Goal: Information Seeking & Learning: Find specific fact

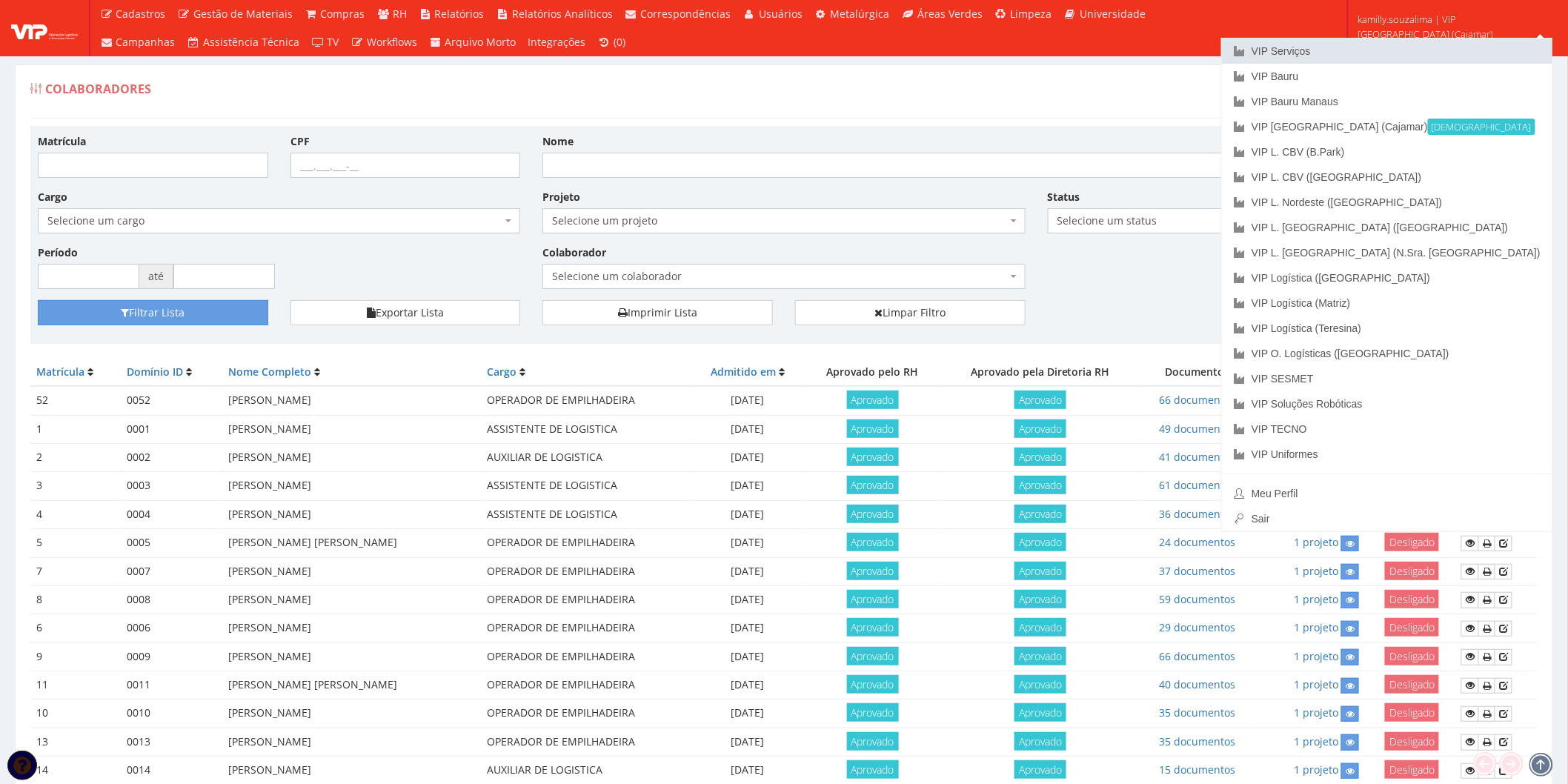
click at [1446, 47] on link "VIP Serviços" at bounding box center [1387, 50] width 330 height 25
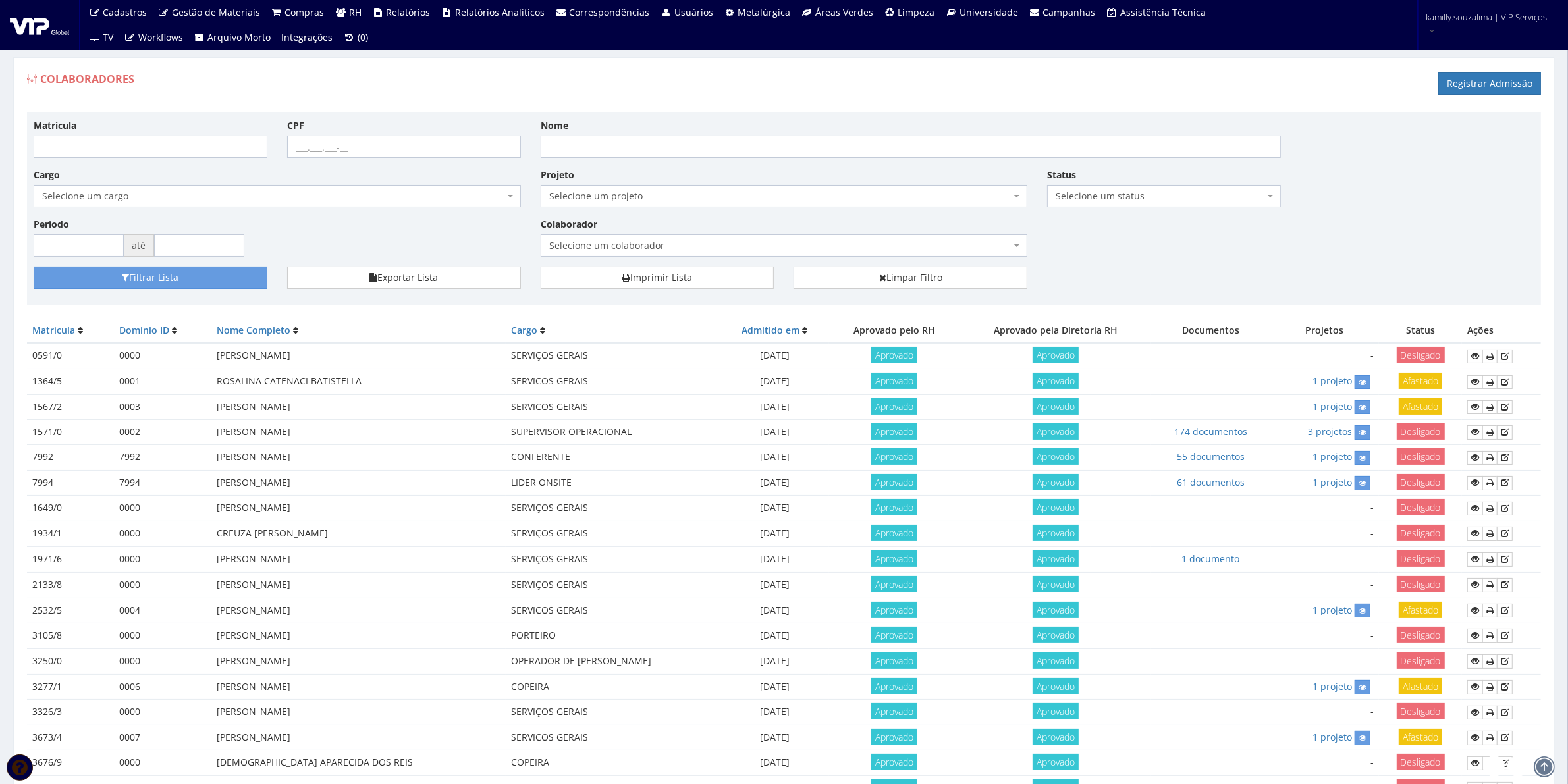
click at [713, 245] on span "Selecione um colaborador" at bounding box center [780, 246] width 462 height 13
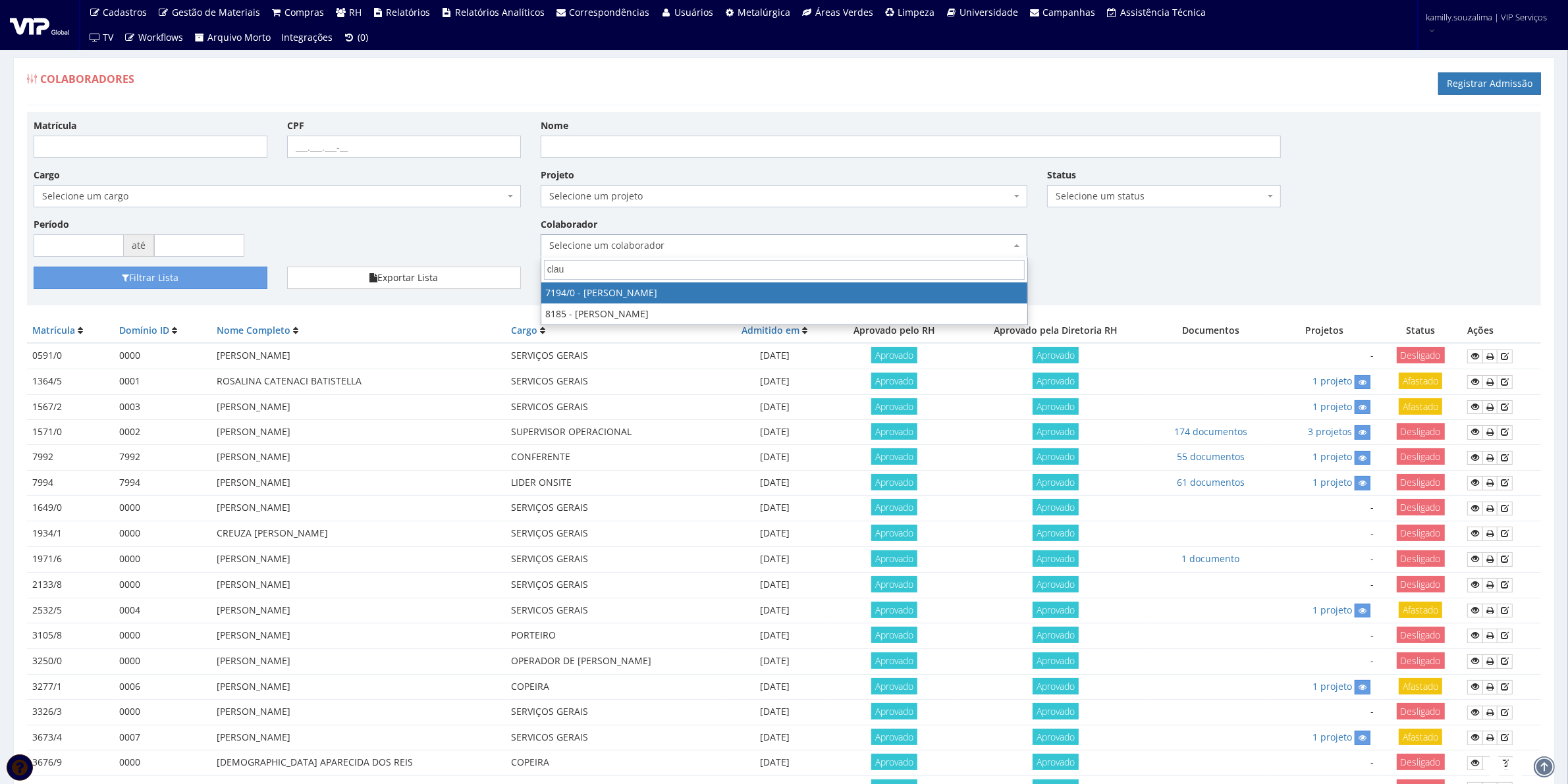
type input "claud"
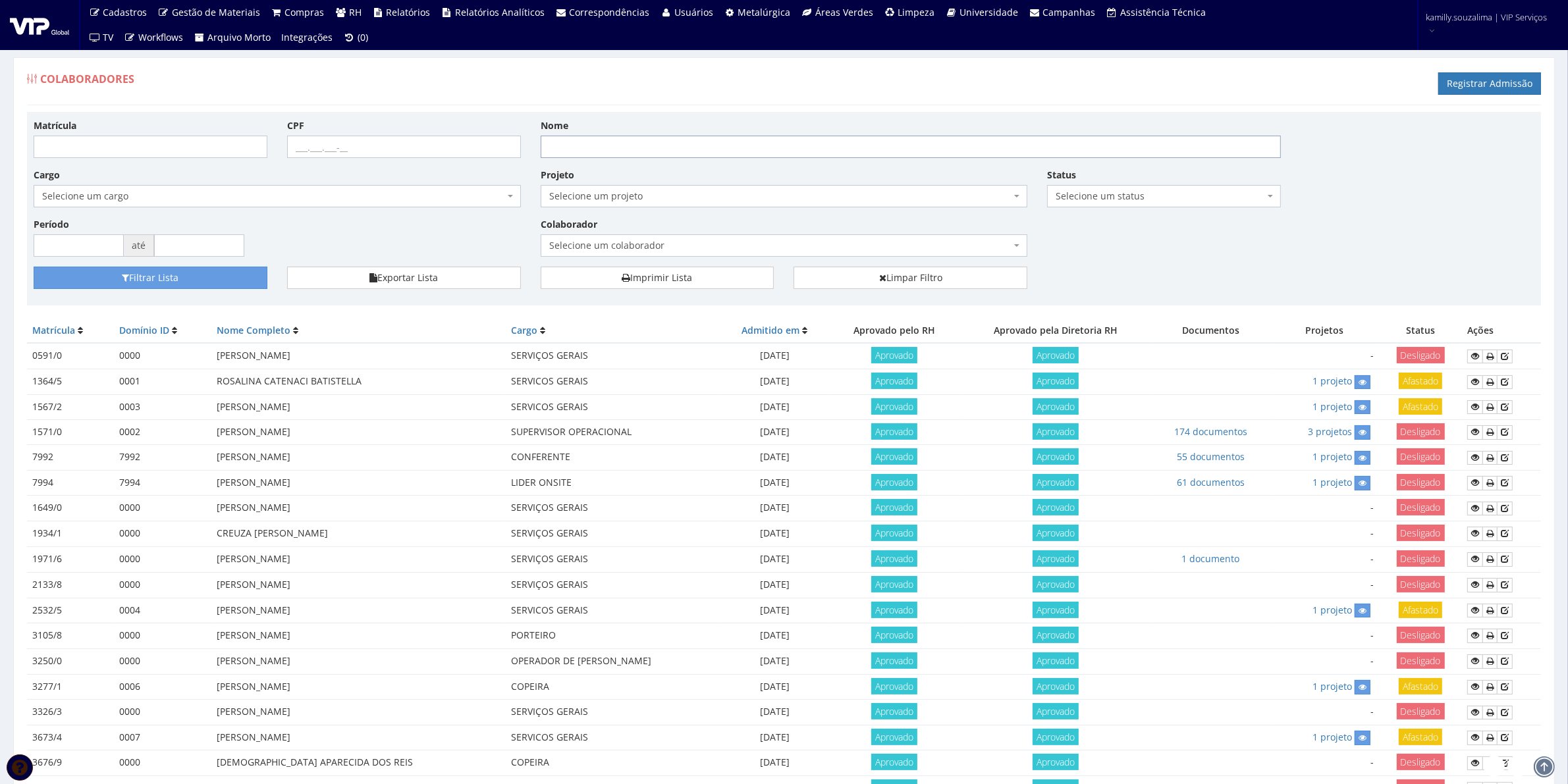
drag, startPoint x: 659, startPoint y: 153, endPoint x: 659, endPoint y: 143, distance: 10.0
click at [659, 148] on input "Nome" at bounding box center [911, 146] width 741 height 22
type input "[PERSON_NAME]"
click at [208, 277] on button "Filtrar Lista" at bounding box center [150, 277] width 234 height 22
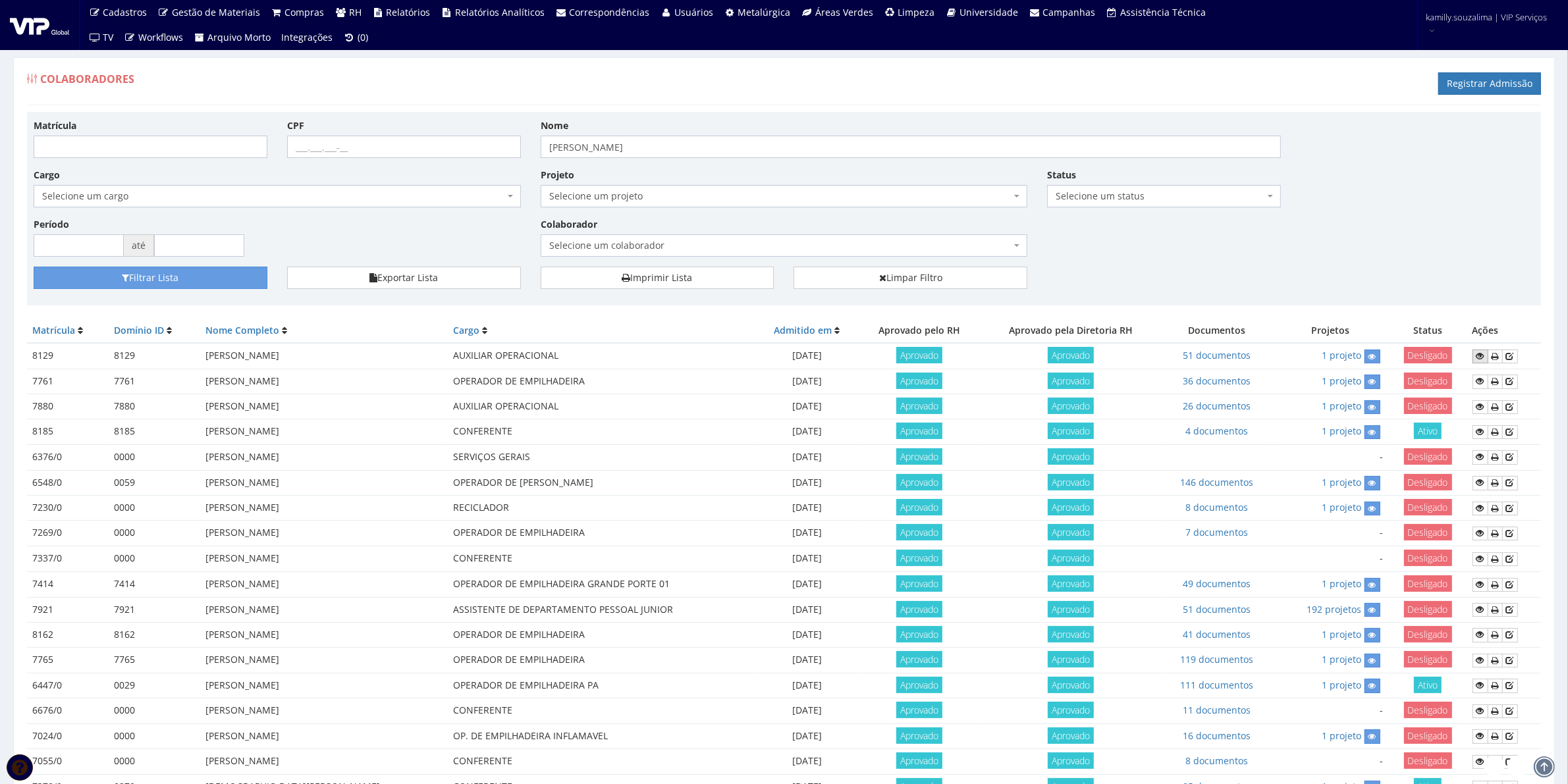
click at [1477, 359] on icon at bounding box center [1480, 356] width 8 height 9
drag, startPoint x: 225, startPoint y: 357, endPoint x: 422, endPoint y: 360, distance: 197.0
click at [422, 360] on td "[PERSON_NAME]" at bounding box center [324, 356] width 247 height 25
copy td "[PERSON_NAME]"
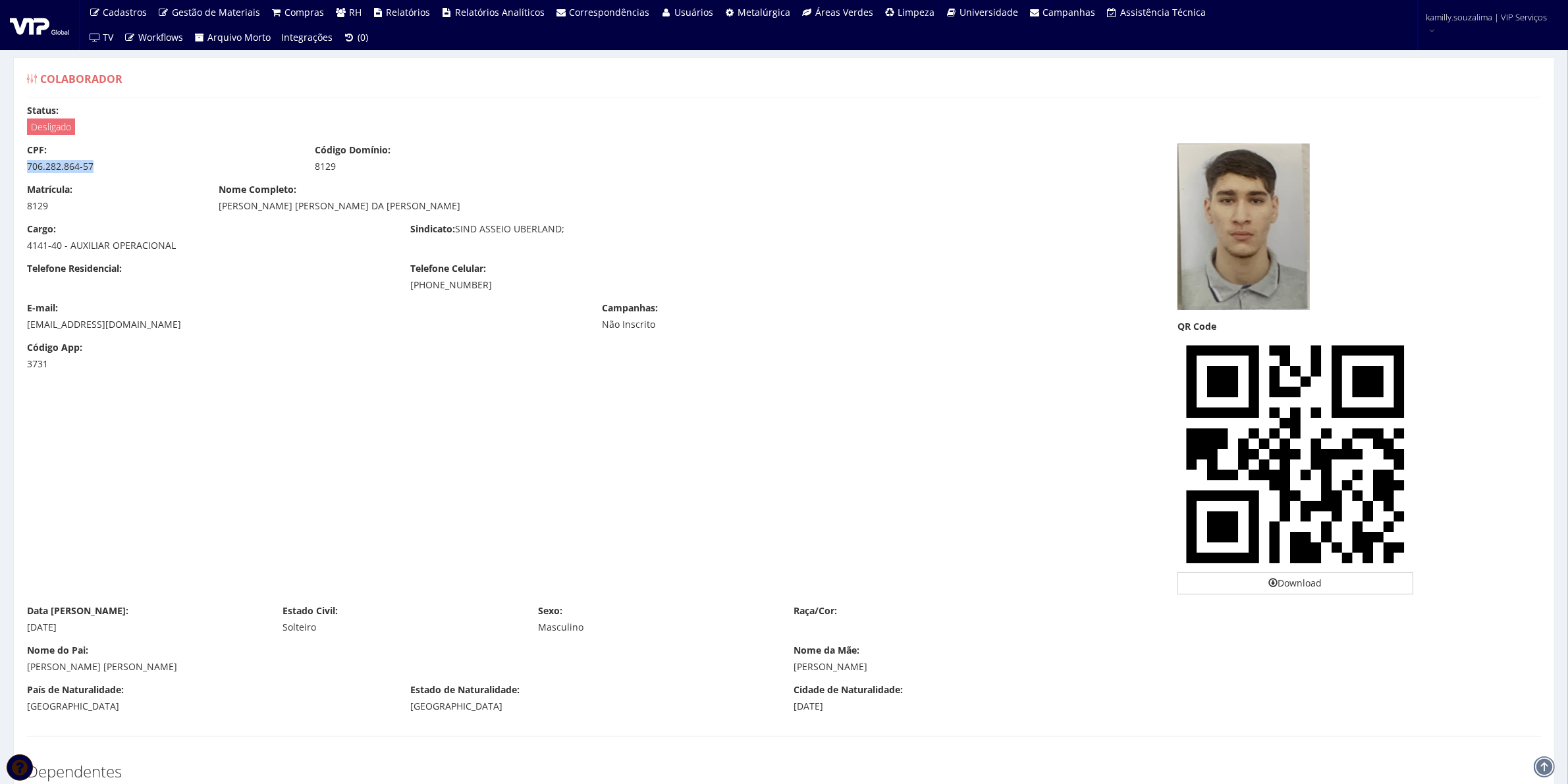
drag, startPoint x: 27, startPoint y: 168, endPoint x: 104, endPoint y: 172, distance: 77.1
click at [104, 172] on div "CPF: 706.282.864-57" at bounding box center [161, 158] width 288 height 29
copy div "706.282.864-57"
click at [106, 178] on div "CPF: 706.282.864-57 Código Domínio: 8129" at bounding box center [592, 163] width 1151 height 39
drag, startPoint x: 108, startPoint y: 170, endPoint x: 12, endPoint y: 175, distance: 96.1
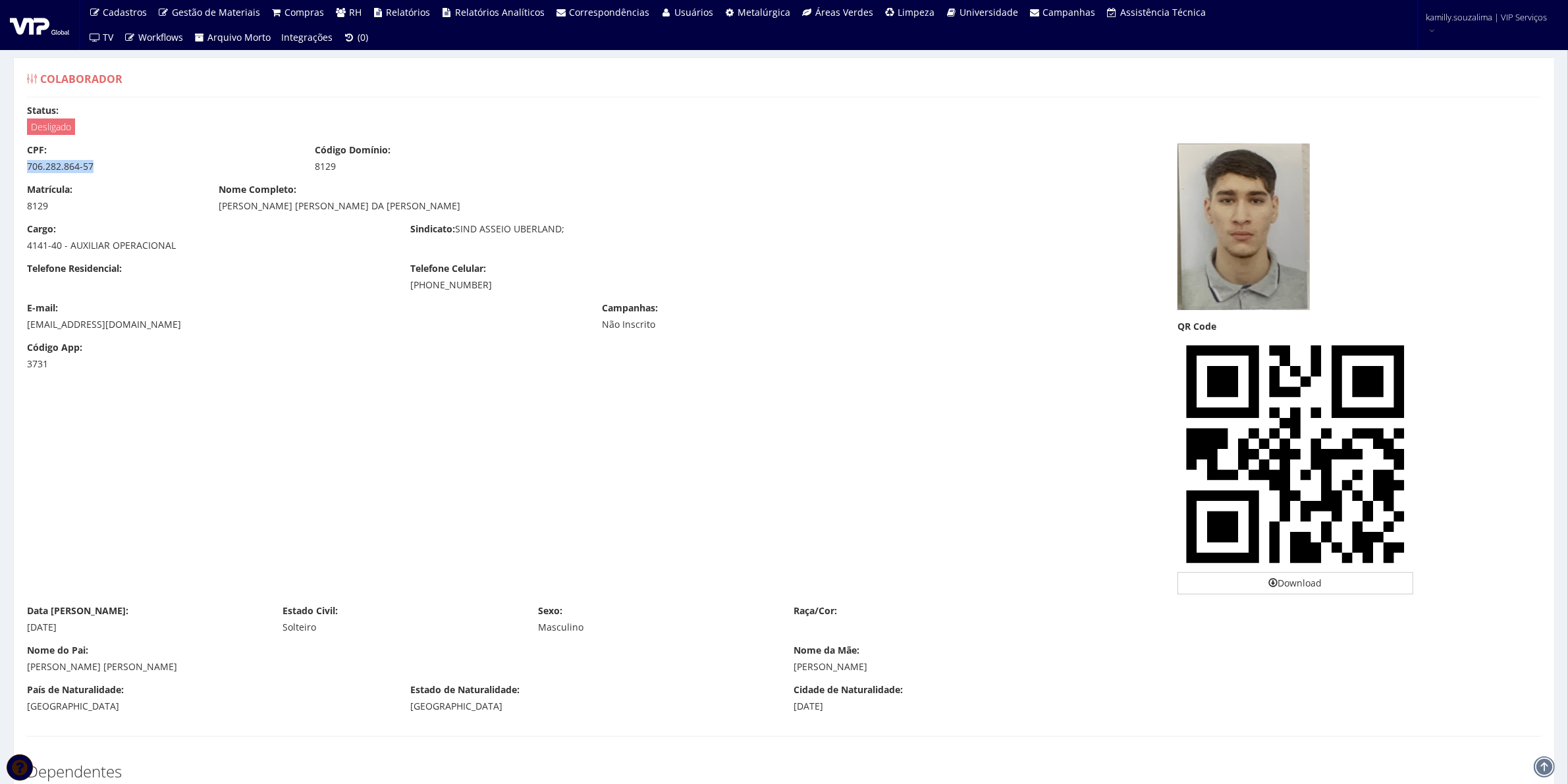
copy div "706.282.864-57"
